Goal: Check status: Check status

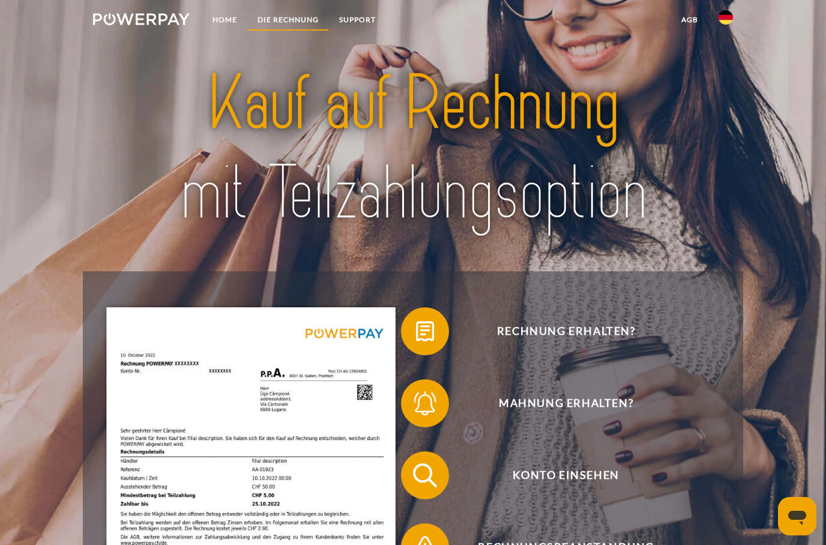
click at [280, 25] on link "DIE RECHNUNG" at bounding box center [288, 20] width 82 height 22
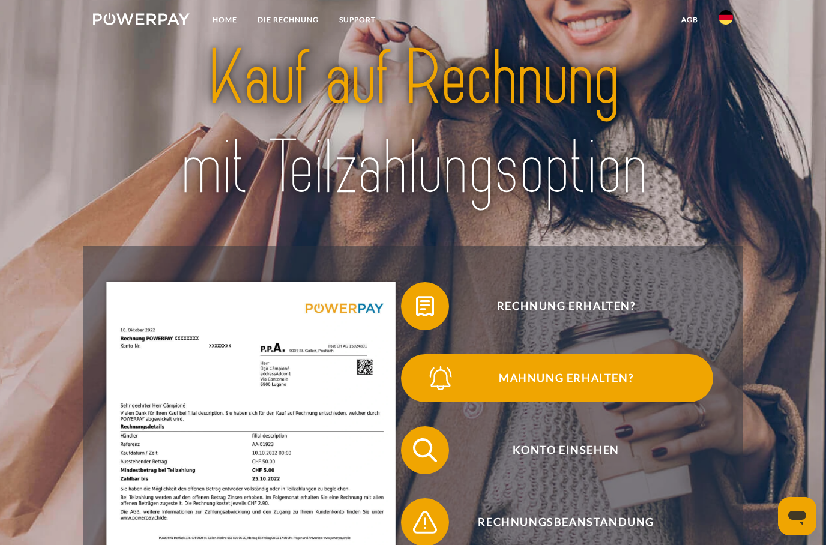
scroll to position [28, 0]
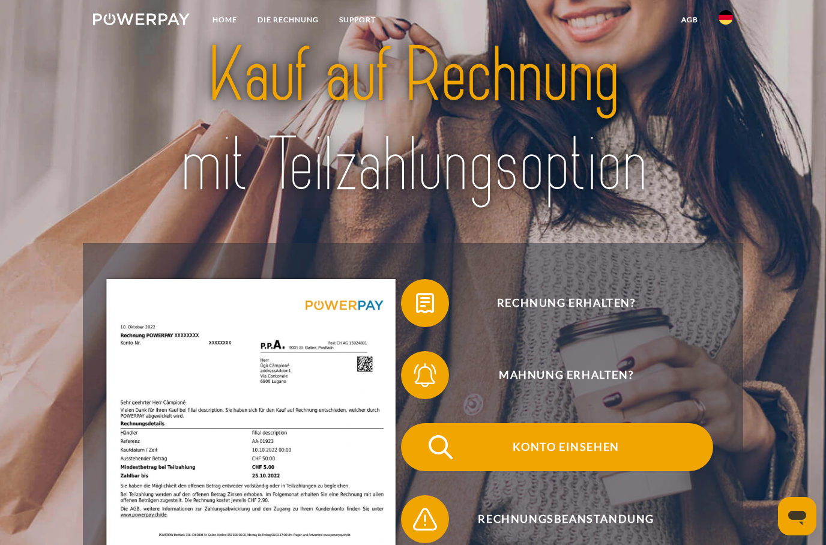
click at [505, 451] on span "Konto einsehen" at bounding box center [566, 447] width 294 height 48
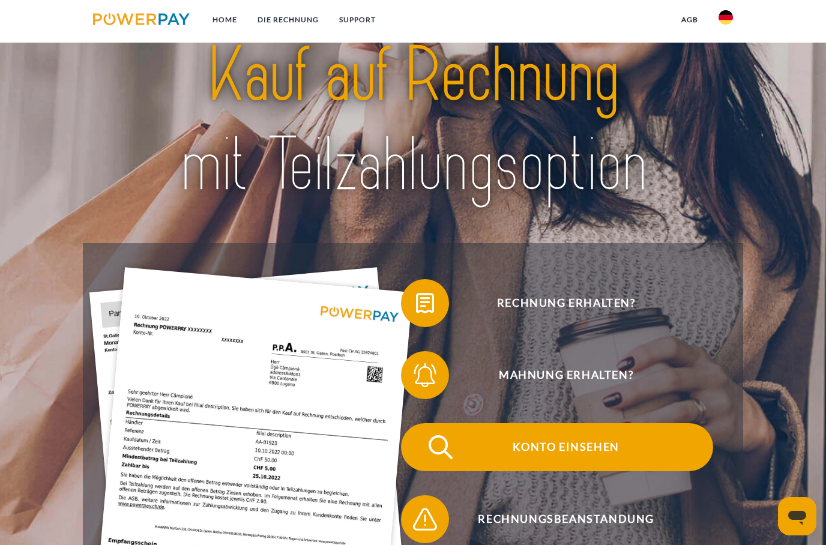
scroll to position [76, 0]
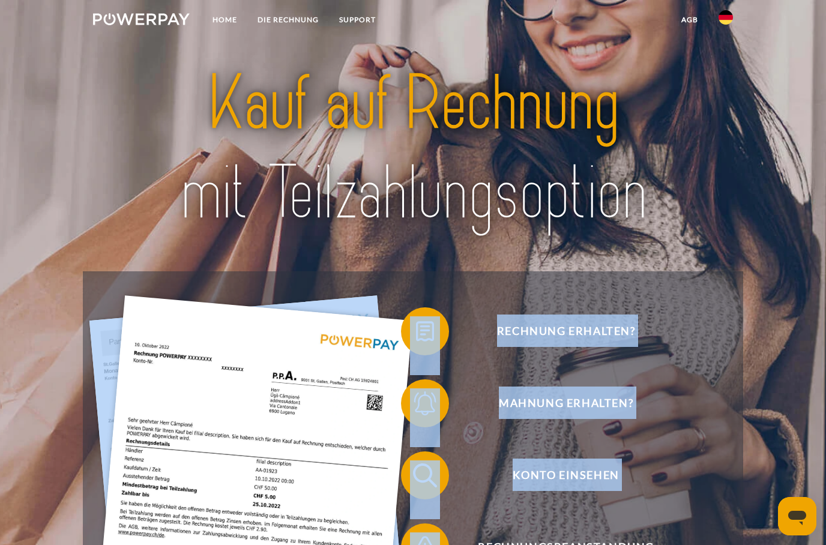
drag, startPoint x: 358, startPoint y: 541, endPoint x: 159, endPoint y: 543, distance: 199.2
click at [415, 542] on div "Rechnung erhalten? Mahnung erhalten? Konto einsehen" at bounding box center [413, 511] width 613 height 432
click at [293, 19] on link "DIE RECHNUNG" at bounding box center [288, 20] width 82 height 22
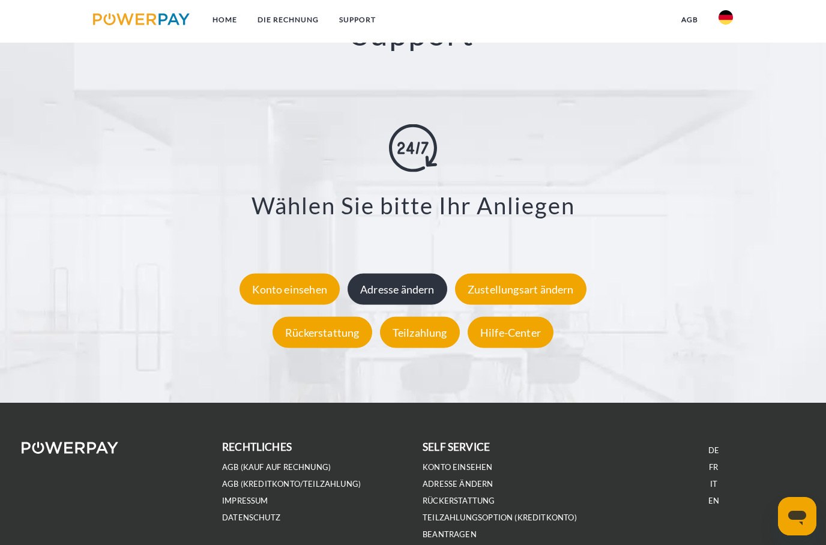
scroll to position [2072, 0]
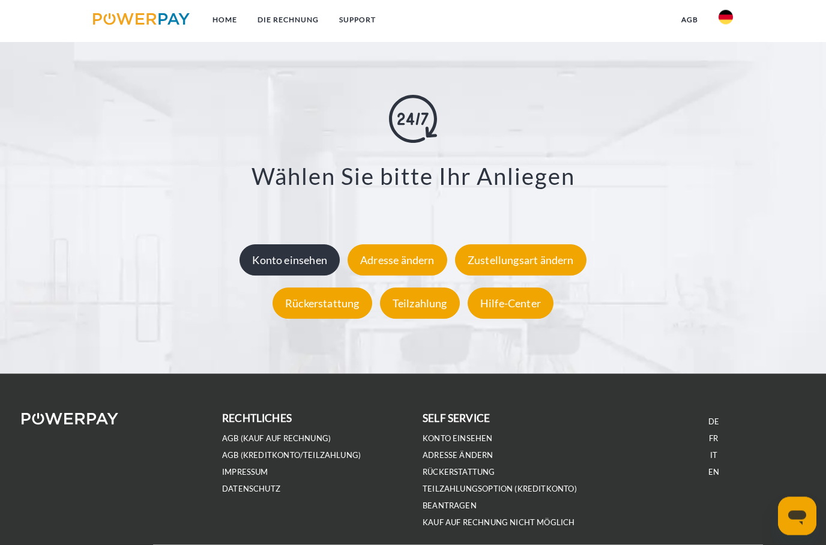
click at [328, 271] on div "Konto einsehen" at bounding box center [289, 260] width 100 height 31
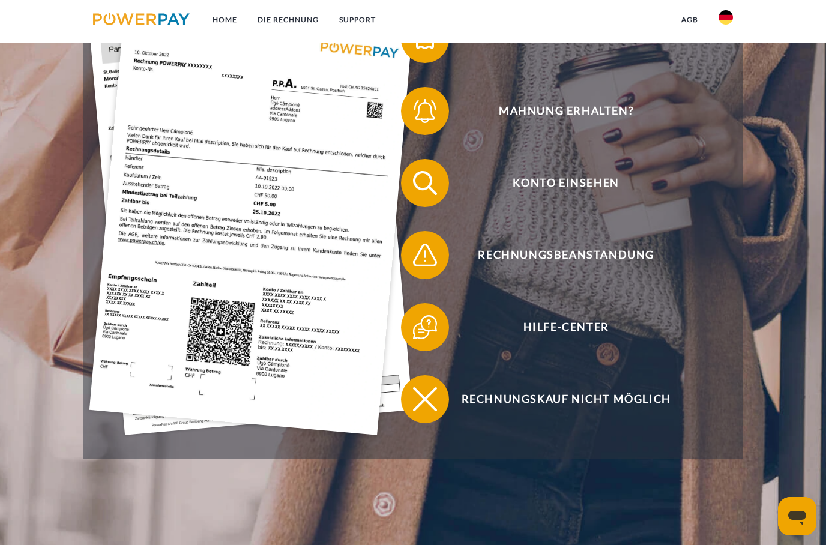
scroll to position [300, 0]
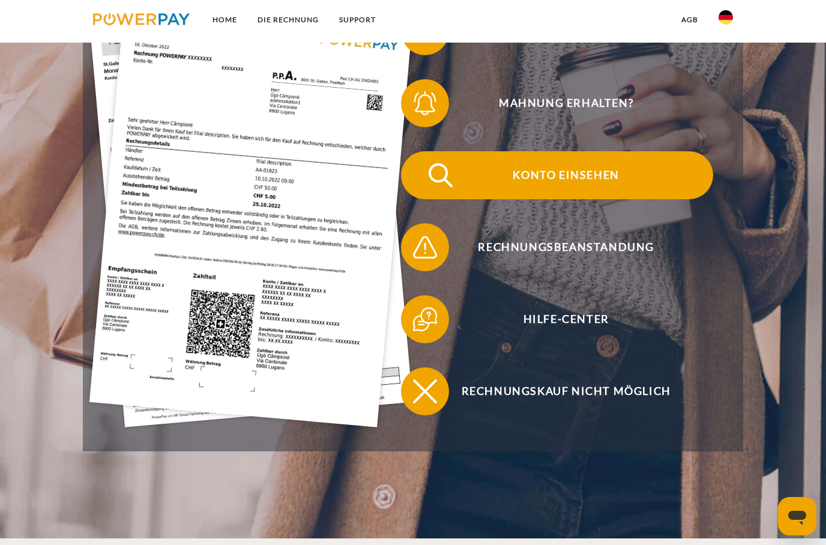
click at [434, 169] on img at bounding box center [440, 175] width 30 height 30
